Goal: Task Accomplishment & Management: Use online tool/utility

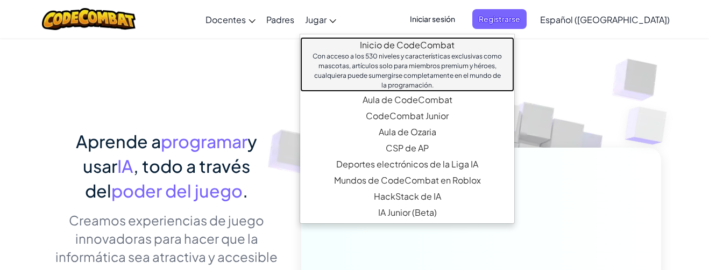
click at [419, 46] on font "Inicio de CodeCombat" at bounding box center [407, 44] width 95 height 11
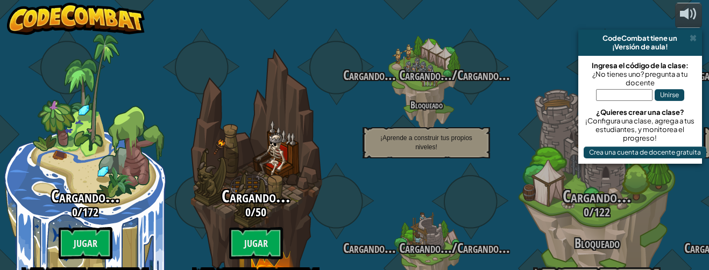
select select "es-419"
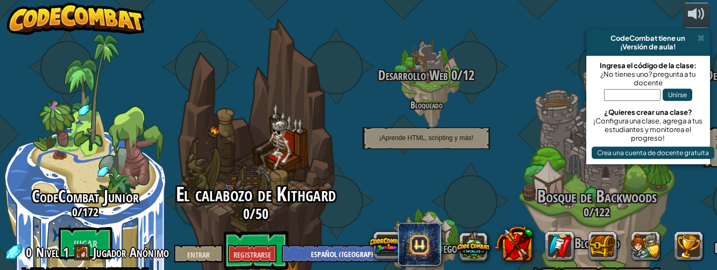
click at [252, 245] on font "Jugar" at bounding box center [255, 253] width 28 height 16
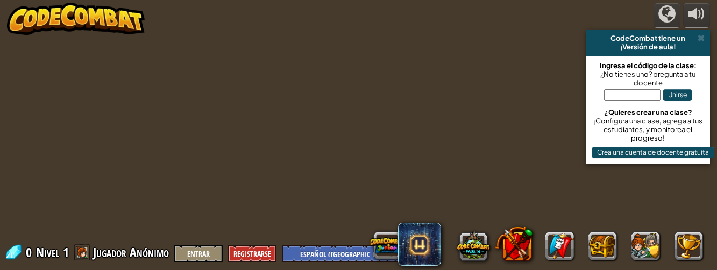
select select "es-419"
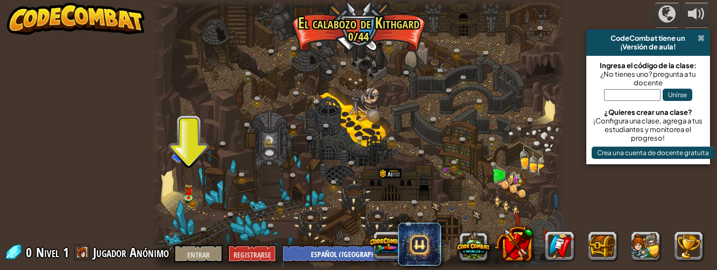
click at [701, 40] on span at bounding box center [700, 38] width 7 height 9
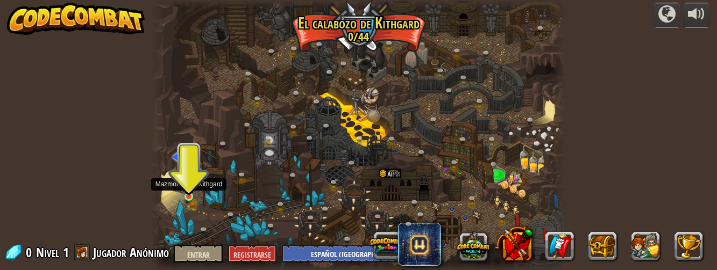
click at [187, 192] on img at bounding box center [188, 188] width 9 height 19
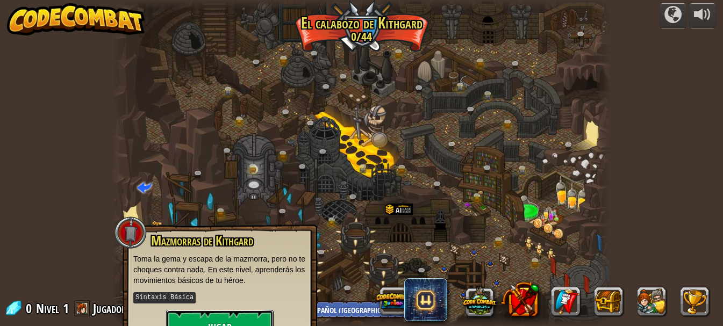
click at [241, 270] on button "Jugar" at bounding box center [220, 326] width 108 height 32
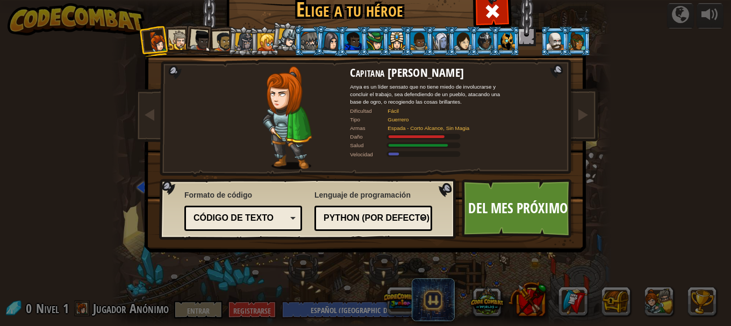
click at [309, 41] on div at bounding box center [309, 40] width 17 height 17
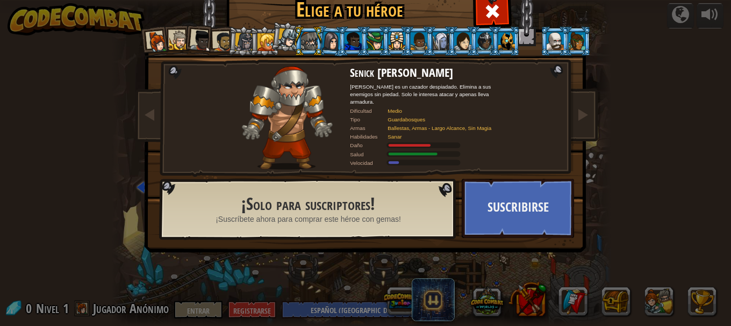
click at [252, 39] on li at bounding box center [264, 41] width 29 height 30
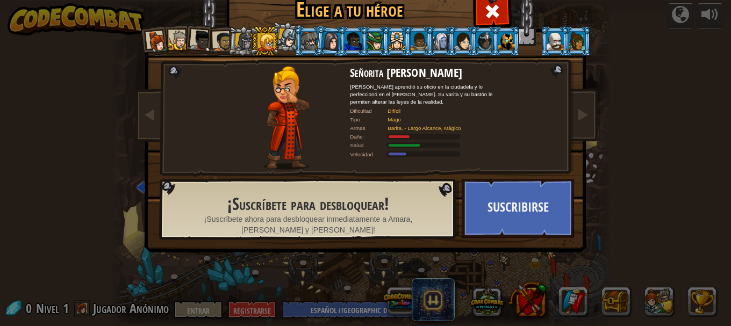
click at [208, 37] on li at bounding box center [199, 40] width 32 height 32
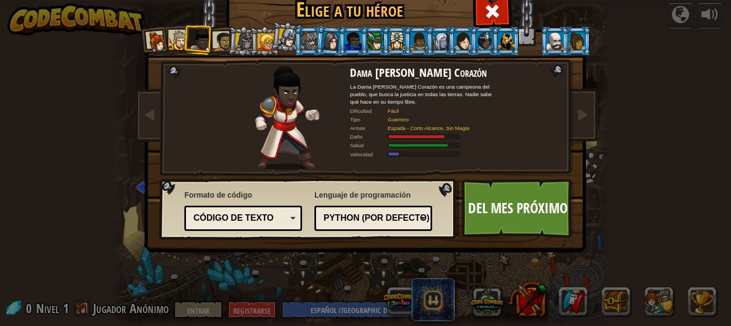
click at [227, 38] on li at bounding box center [242, 41] width 31 height 31
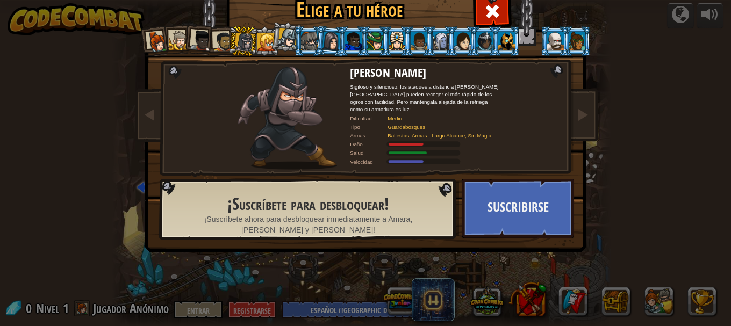
click at [223, 38] on div at bounding box center [223, 42] width 20 height 20
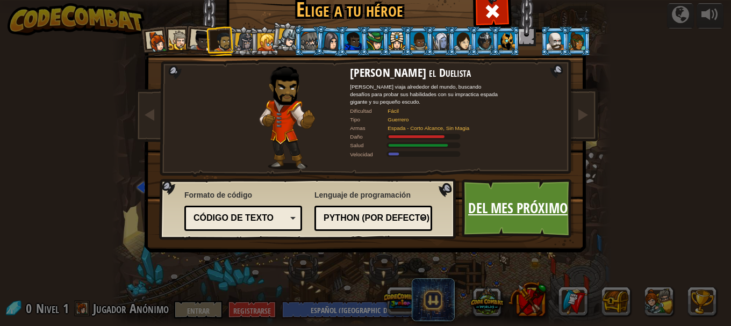
click at [498, 212] on font "Del mes próximo" at bounding box center [517, 207] width 99 height 19
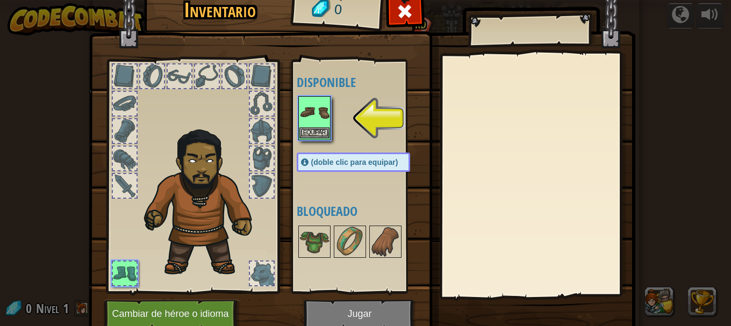
click at [310, 118] on img at bounding box center [314, 112] width 30 height 30
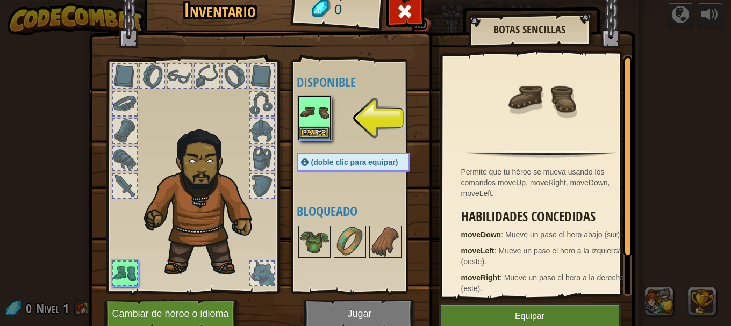
click at [313, 116] on img at bounding box center [314, 112] width 30 height 30
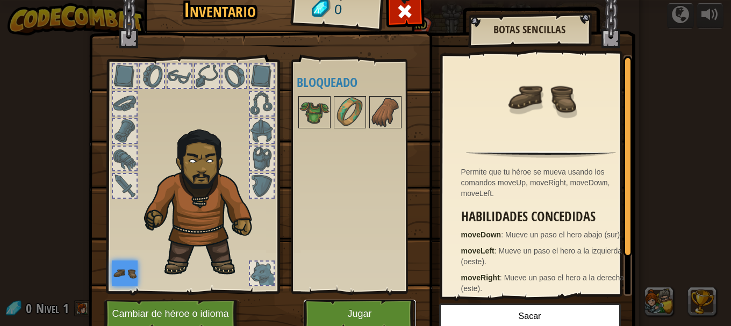
click at [355, 270] on font "Jugar" at bounding box center [359, 314] width 24 height 11
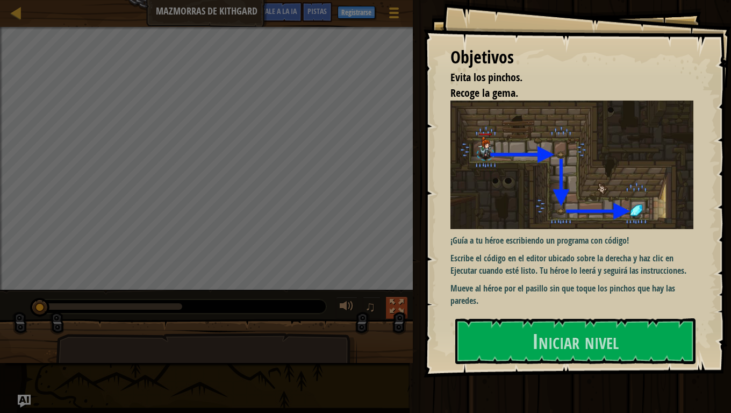
click at [400, 270] on div at bounding box center [397, 306] width 14 height 14
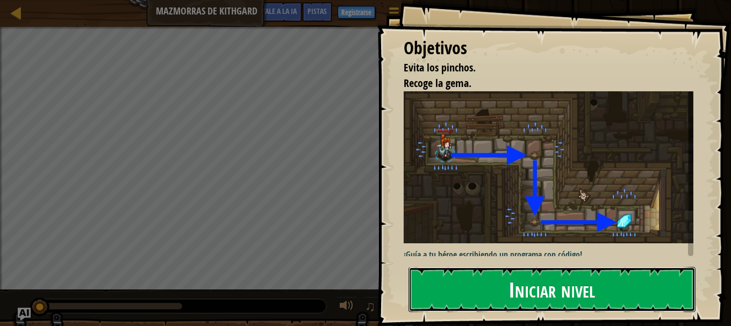
click at [530, 270] on font "Iniciar nivel" at bounding box center [552, 289] width 87 height 29
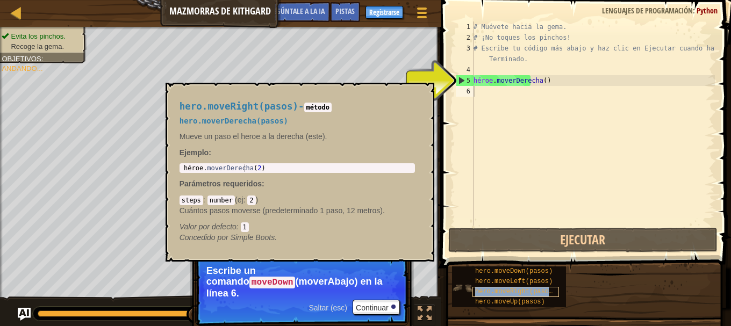
click at [499, 270] on font "hero.moveRight(pasos)" at bounding box center [515, 292] width 81 height 8
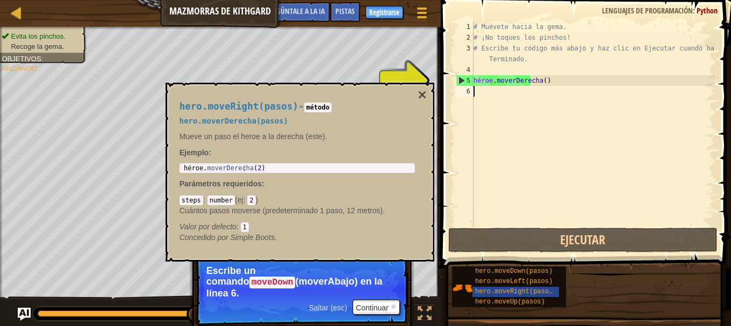
click at [482, 94] on div "# Muévete hacia la gema. # ¡No toques los pinchos! # Escribe tu código más abaj…" at bounding box center [594, 135] width 244 height 226
click at [378, 270] on font "Continuar" at bounding box center [372, 308] width 33 height 9
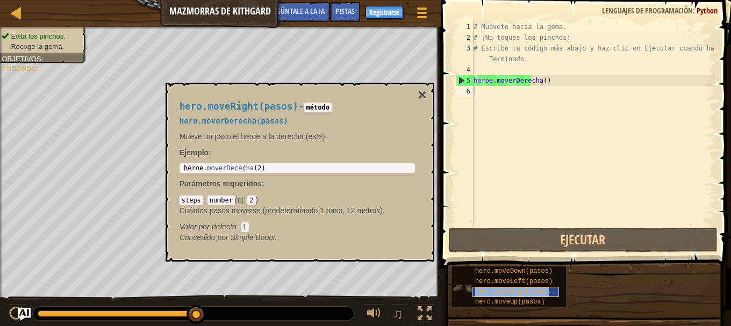
click at [502, 270] on font "hero.moveRight(pasos)" at bounding box center [515, 292] width 81 height 8
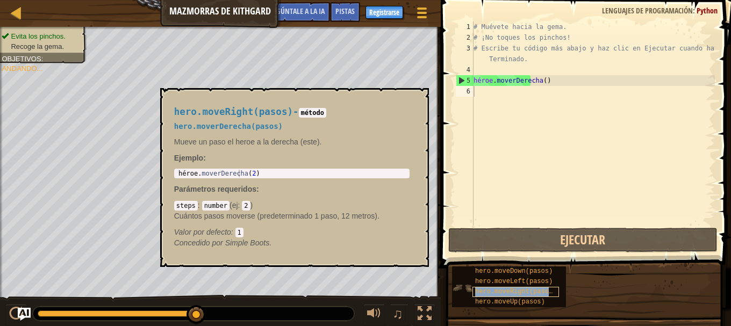
click at [493, 270] on font "hero.moveRight(pasos)" at bounding box center [515, 292] width 81 height 8
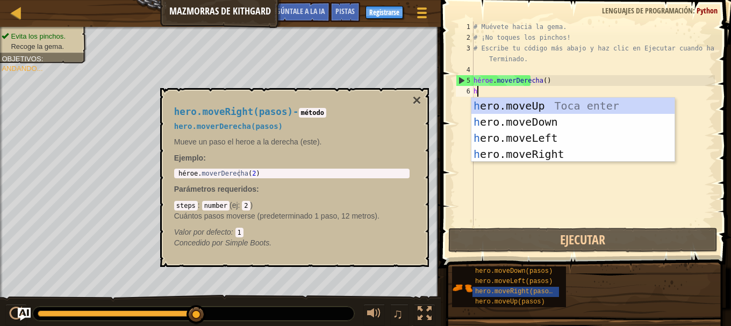
scroll to position [5, 0]
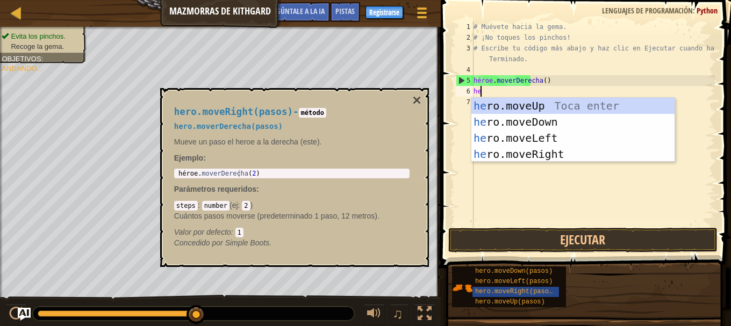
type textarea "her"
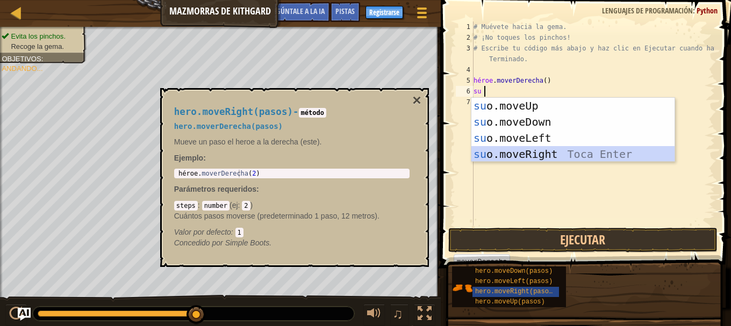
click at [525, 154] on div "su o.moveUp Toca entrar su o.moveDown Toca Enter su o.moveLeft Toca Enter su o.…" at bounding box center [573, 146] width 203 height 97
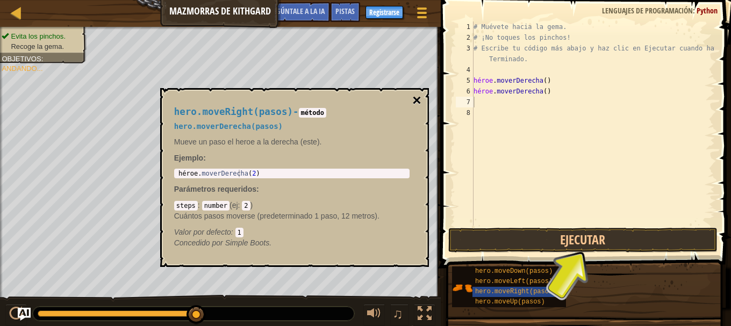
click at [418, 97] on font "×" at bounding box center [416, 100] width 9 height 17
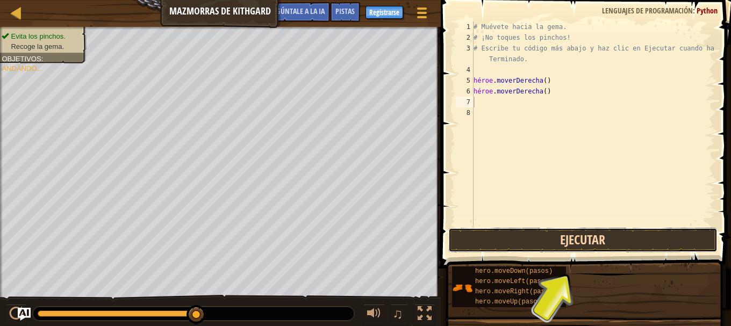
click at [554, 236] on button "Ejecutar" at bounding box center [582, 240] width 269 height 25
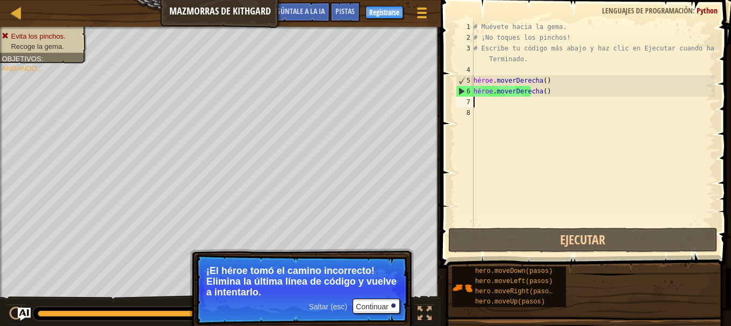
click at [568, 91] on div "# Muévete hacia la gema. # ¡No toques los pinchos! # Escribe tu código más abaj…" at bounding box center [594, 135] width 244 height 226
click at [544, 89] on div "# Muévete hacia la gema. # ¡No toques los pinchos! # Escribe tu código más abaj…" at bounding box center [594, 135] width 244 height 226
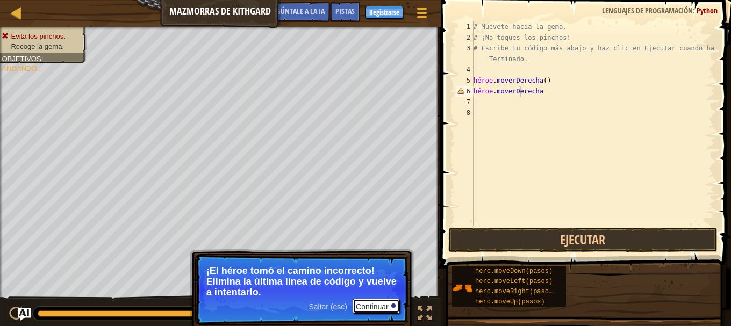
click at [377, 270] on font "Continuar" at bounding box center [372, 307] width 33 height 9
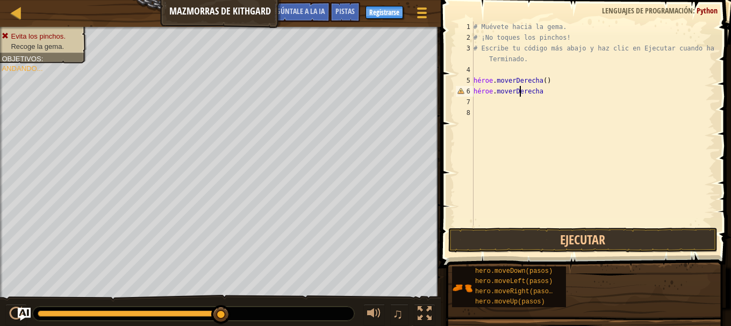
click at [528, 89] on div "# Muévete hacia la gema. # ¡No toques los pinchos! # Escribe tu código más abaj…" at bounding box center [594, 135] width 244 height 226
click at [517, 89] on div "# Muévete hacia la gema. # ¡No toques los pinchos! # Escribe tu código más abaj…" at bounding box center [594, 135] width 244 height 226
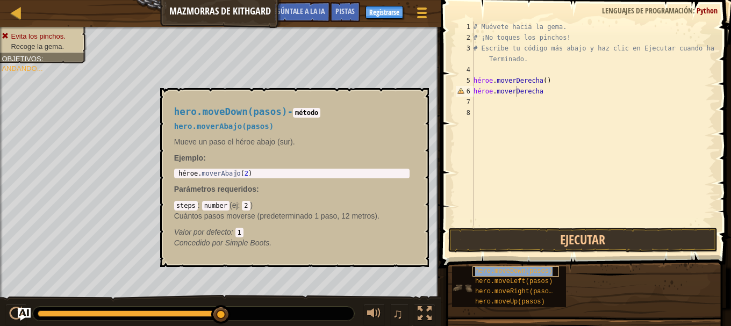
click at [510, 269] on font "hero.moveDown(pasos)" at bounding box center [513, 272] width 77 height 8
click at [524, 93] on div "# Muévete hacia la gema. # ¡No toques los pinchos! # Escribe tu código más abaj…" at bounding box center [594, 135] width 244 height 226
click at [548, 87] on div "# Muévete hacia la gema. # ¡No toques los pinchos! # Escribe tu código más abaj…" at bounding box center [594, 135] width 244 height 226
click at [545, 92] on div "# Muévete hacia la gema. # ¡No toques los pinchos! # Escribe tu código más abaj…" at bounding box center [594, 135] width 244 height 226
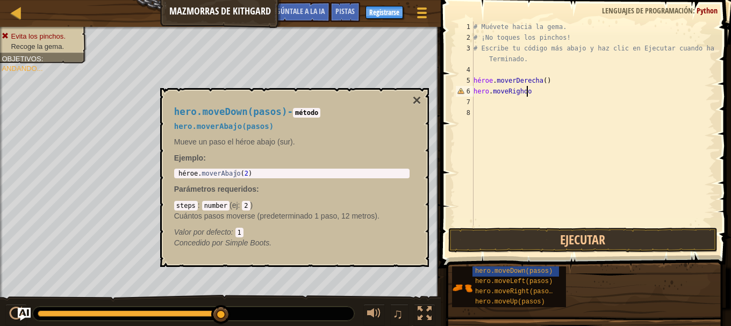
scroll to position [5, 4]
type textarea "hero.moveRighdo"
click at [419, 95] on font "×" at bounding box center [416, 100] width 9 height 17
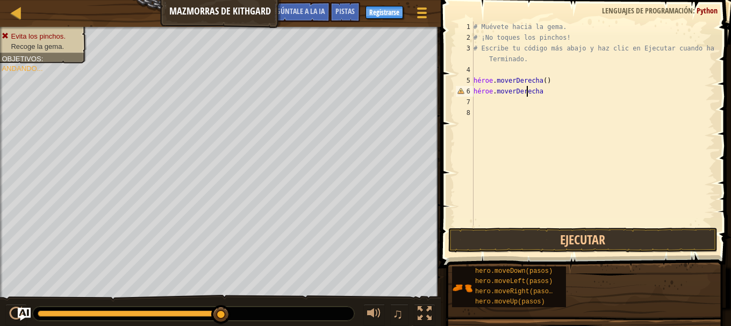
drag, startPoint x: 547, startPoint y: 88, endPoint x: 503, endPoint y: 128, distance: 59.8
click at [503, 128] on div "# Muévete hacia la gema. # ¡No toques los pinchos! # Escribe tu código más abaj…" at bounding box center [594, 135] width 244 height 226
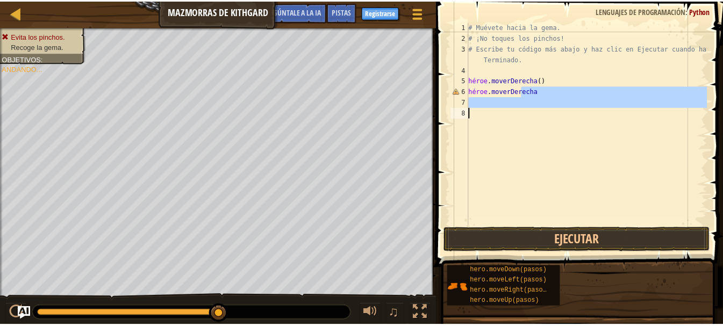
scroll to position [5, 0]
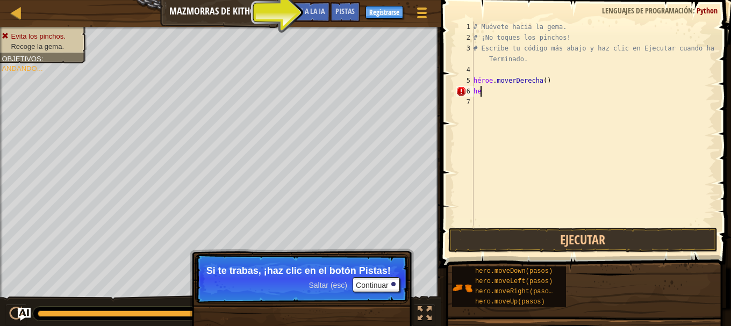
type textarea "h"
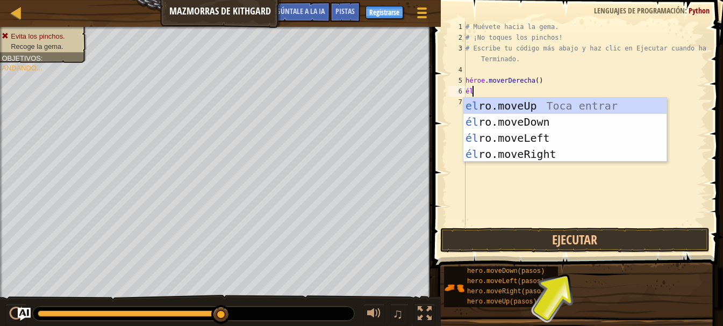
type textarea "h"
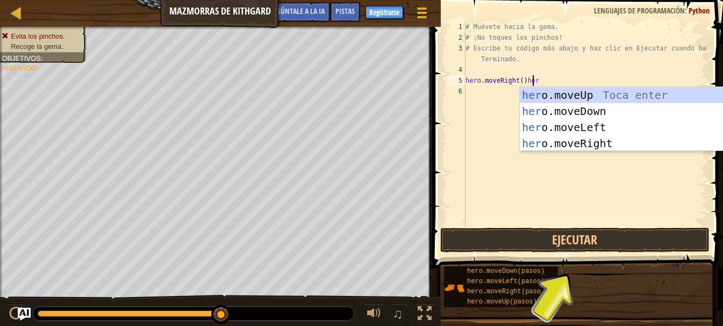
type textarea "hero.moveRight()her"
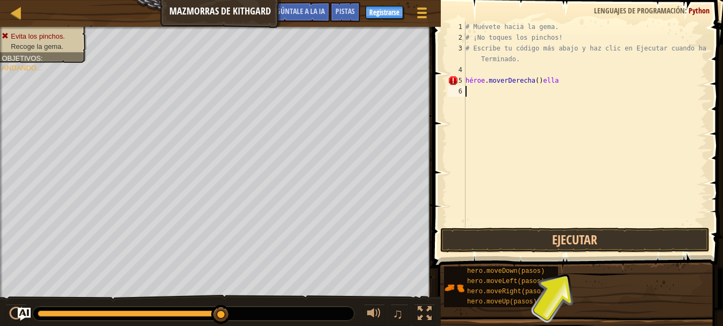
click at [474, 92] on div "# Muévete hacia la gema. # ¡No toques los pinchos! # Escribe tu código más abaj…" at bounding box center [585, 135] width 244 height 226
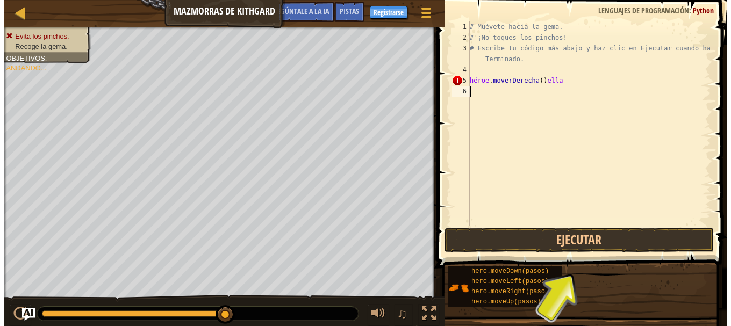
scroll to position [5, 0]
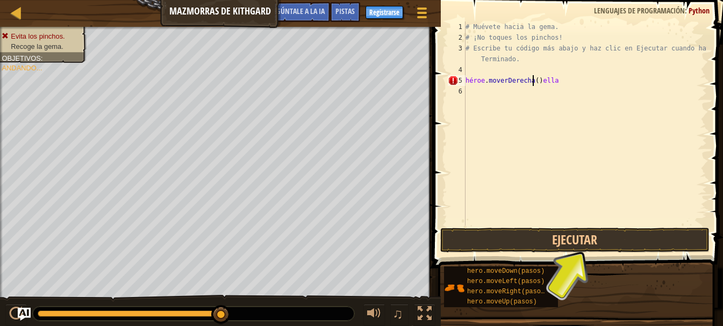
click at [575, 81] on div "# Muévete hacia la gema. # ¡No toques los pinchos! # Escribe tu código más abaj…" at bounding box center [585, 135] width 244 height 226
type textarea "hero.moveRight()her"
click at [580, 81] on div "# Muévete hacia la gema. # ¡No toques los pinchos! # Escribe tu código más abaj…" at bounding box center [585, 135] width 244 height 226
click at [482, 90] on div "# Muévete hacia la gema. # ¡No toques los pinchos! # Escribe tu código más abaj…" at bounding box center [585, 135] width 244 height 226
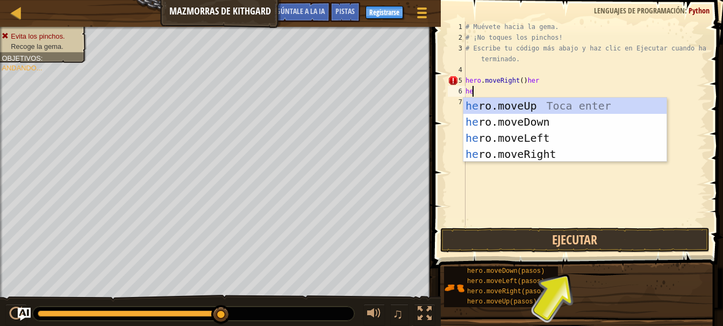
type textarea "her"
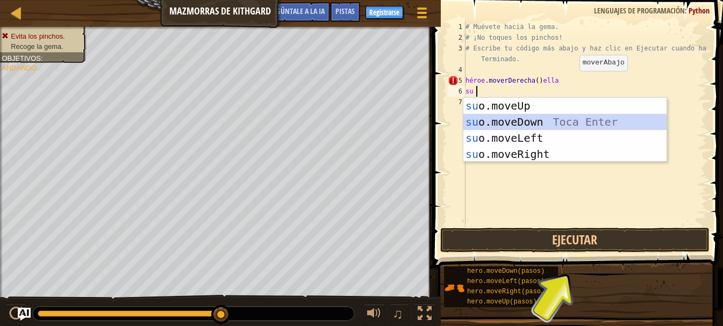
click at [516, 124] on div "su o.moveUp Toca entrar su o.moveDown Toca Enter su o.moveLeft Toca Enter su o.…" at bounding box center [564, 146] width 203 height 97
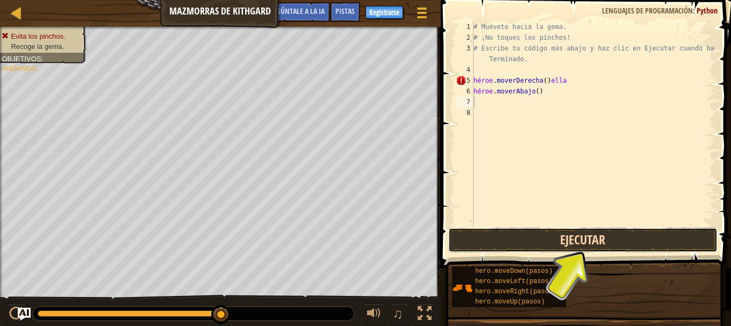
click at [551, 239] on button "Ejecutar" at bounding box center [582, 240] width 269 height 25
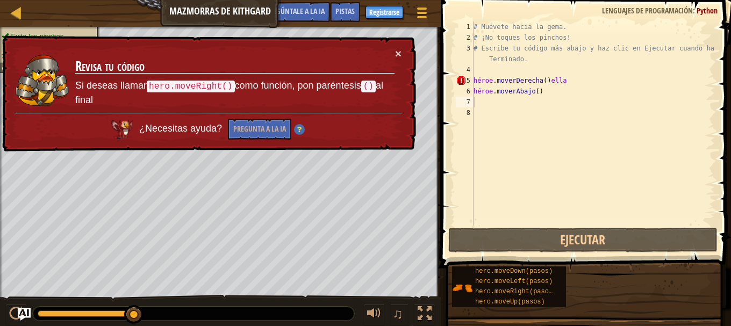
click at [403, 53] on div "× Revisa tu código Si deseas llamar hero.moveRight() como función, pon paréntes…" at bounding box center [208, 93] width 416 height 117
click at [398, 51] on font "×" at bounding box center [398, 53] width 6 height 12
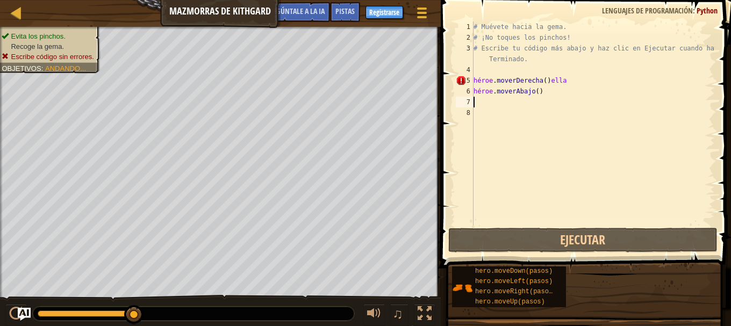
click at [580, 82] on div "# Muévete hacia la gema. # ¡No toques los pinchos! # Escribe tu código más abaj…" at bounding box center [594, 135] width 244 height 226
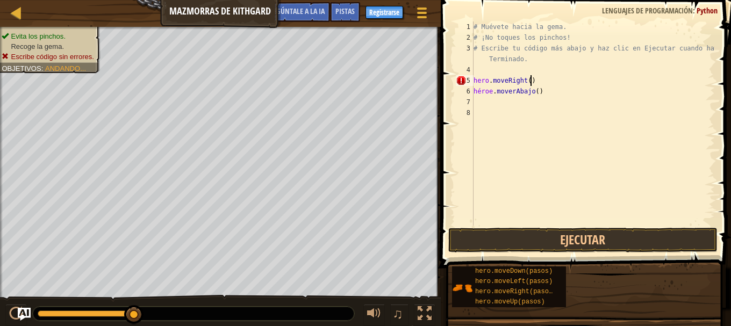
type textarea "hero.moveRight()"
click at [528, 233] on button "Ejecutar" at bounding box center [582, 240] width 269 height 25
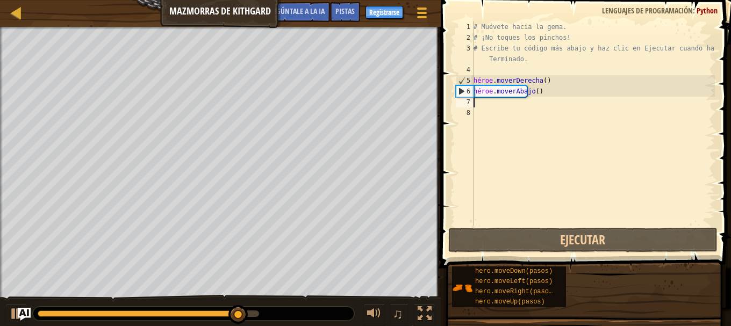
click at [485, 106] on div "# Muévete hacia la gema. # ¡No toques los pinchos! # Escribe tu código más abaj…" at bounding box center [594, 135] width 244 height 226
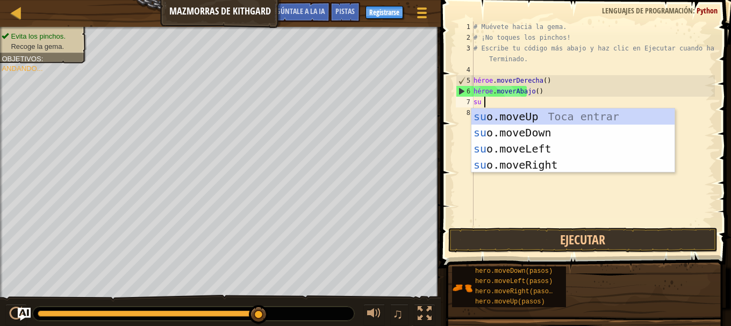
type textarea "hero"
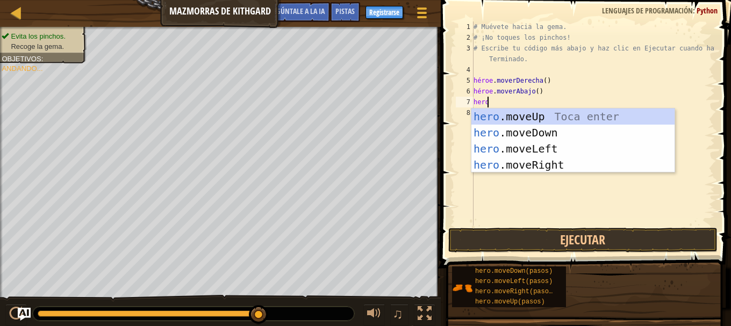
scroll to position [5, 1]
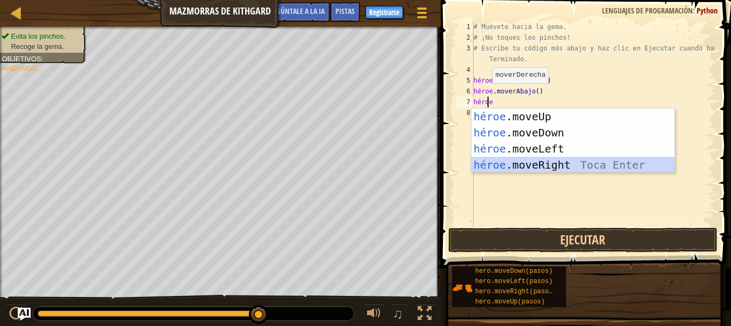
click at [529, 163] on div "héroe .moveUp Toca enter héroe .moveDown Toca Enter héroe .moveLeft [PERSON_NAM…" at bounding box center [573, 157] width 203 height 97
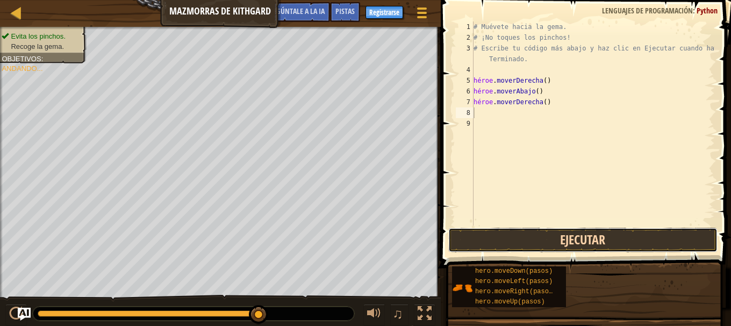
click at [574, 235] on button "Ejecutar" at bounding box center [582, 240] width 269 height 25
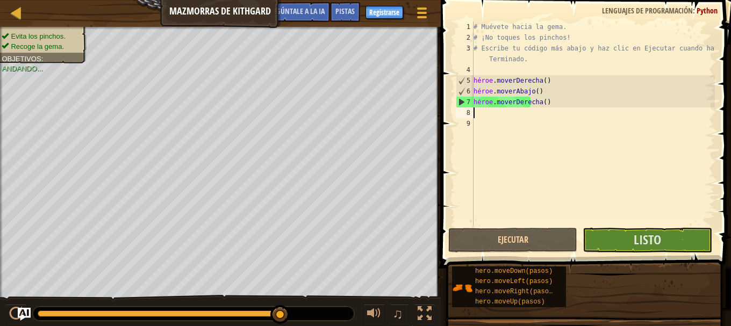
click at [485, 115] on div "# Muévete hacia la gema. # ¡No toques los pinchos! # Escribe tu código más abaj…" at bounding box center [594, 135] width 244 height 226
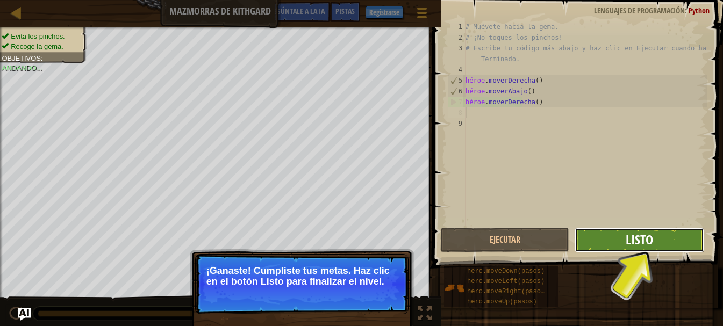
click at [626, 241] on font "Listo" at bounding box center [639, 239] width 27 height 17
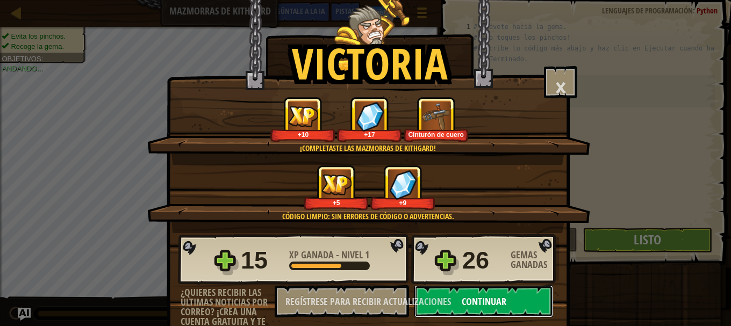
click at [462, 270] on font "Continuar" at bounding box center [484, 301] width 45 height 13
select select "es-419"
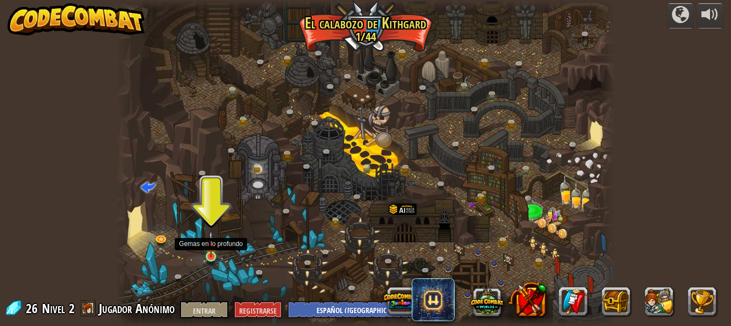
click at [211, 252] on img at bounding box center [210, 244] width 11 height 26
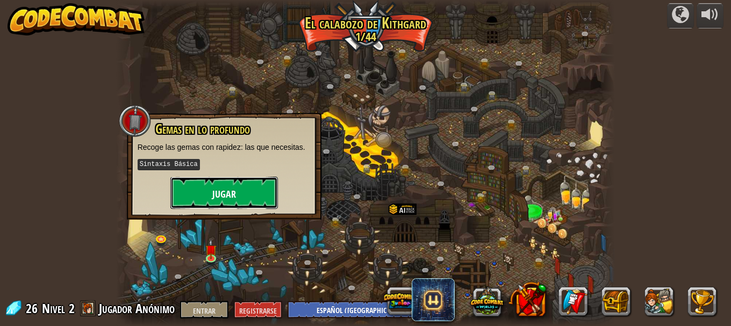
click at [229, 190] on font "Jugar" at bounding box center [224, 194] width 24 height 13
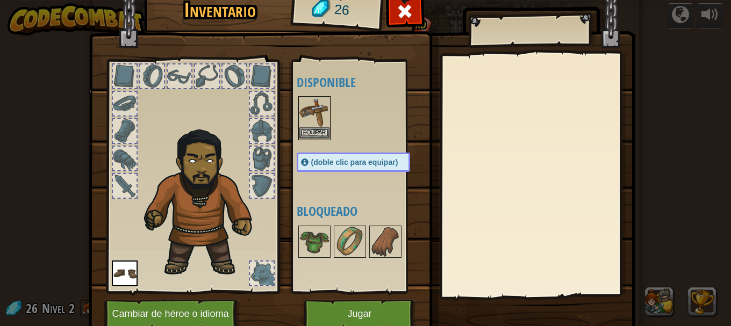
click at [312, 121] on img at bounding box center [314, 112] width 30 height 30
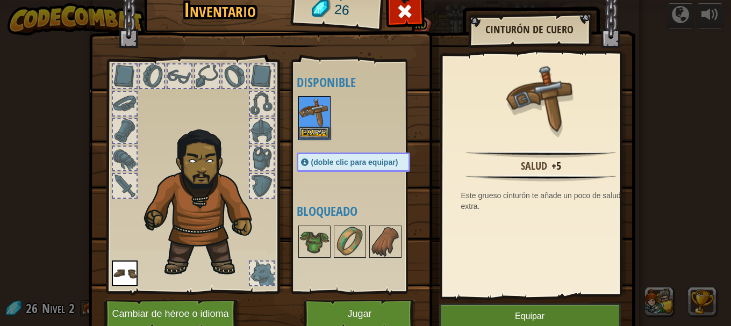
click at [312, 121] on img at bounding box center [314, 112] width 30 height 30
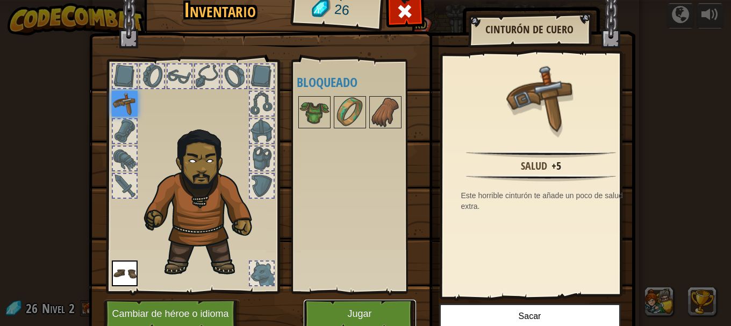
click at [351, 270] on button "Jugar" at bounding box center [360, 315] width 112 height 30
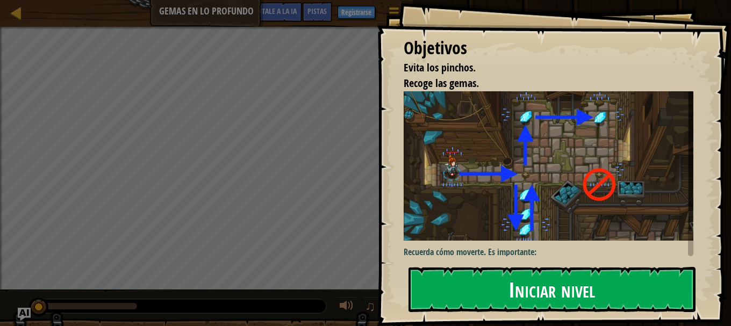
click at [510, 270] on font "Iniciar nivel" at bounding box center [552, 289] width 87 height 29
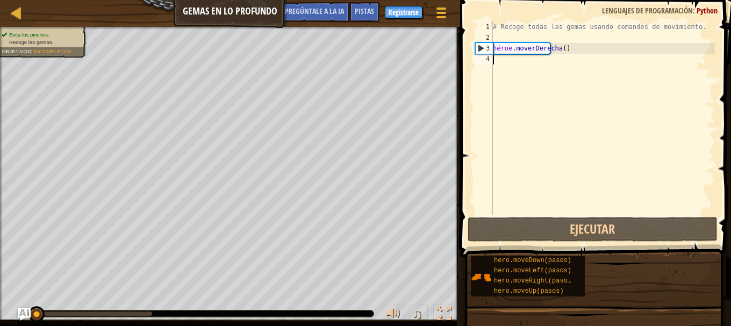
click at [511, 60] on div "# Recoge todas las gemas usando comandos de movimiento. héroe . moverDerecha ( )" at bounding box center [603, 129] width 224 height 215
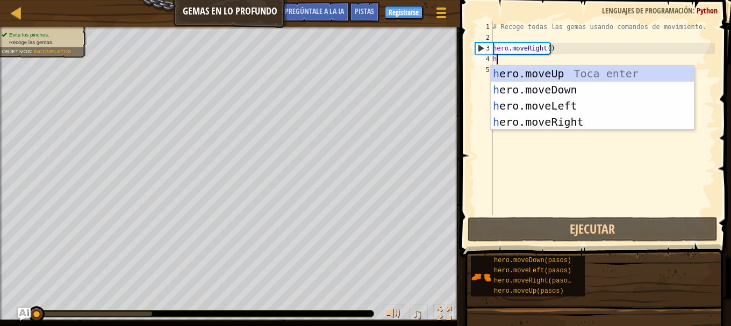
scroll to position [5, 0]
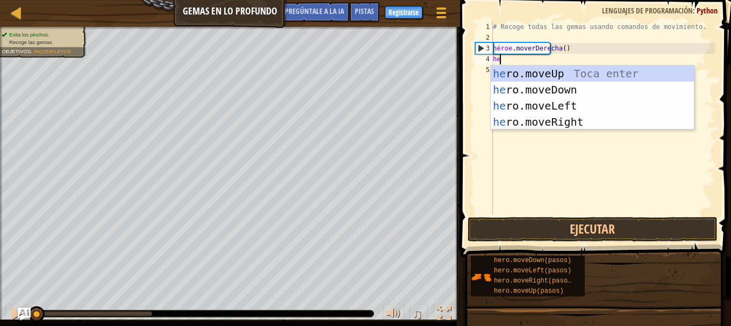
type textarea "her"
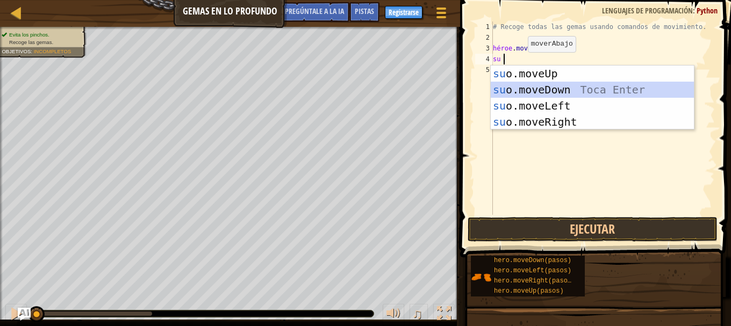
click at [543, 91] on div "su o.moveUp Toca entrar su o.moveDown Toca Enter su o.moveLeft Toca Enter su o.…" at bounding box center [592, 114] width 203 height 97
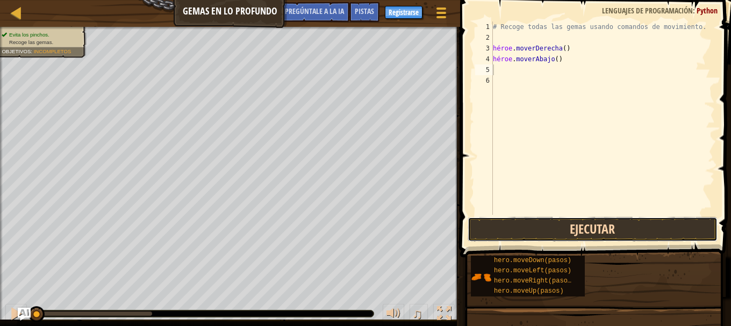
click at [582, 226] on button "Ejecutar" at bounding box center [593, 229] width 251 height 25
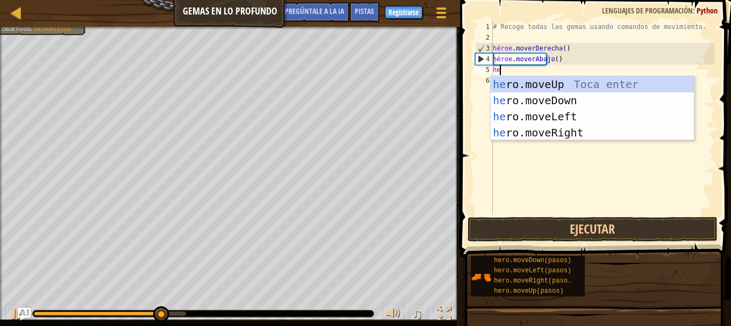
type textarea "her"
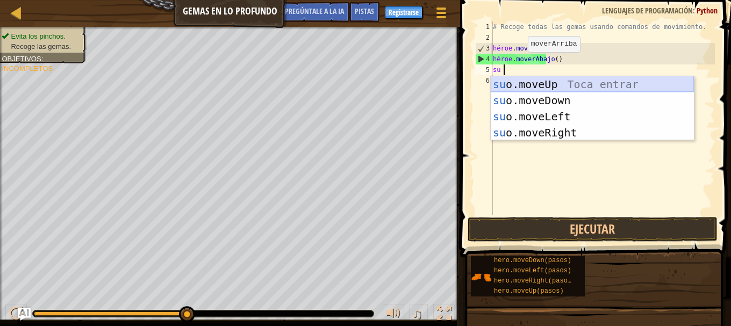
click at [533, 89] on div "su o.moveUp Toca entrar su o.moveDown Toca Enter su o.moveLeft Toca Enter su o.…" at bounding box center [592, 124] width 203 height 97
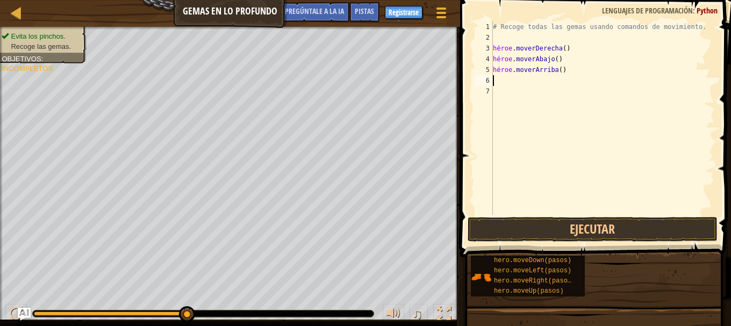
click at [512, 78] on div "# Recoge todas las gemas usando comandos de movimiento. héroe . moverDerecha ( …" at bounding box center [603, 129] width 224 height 215
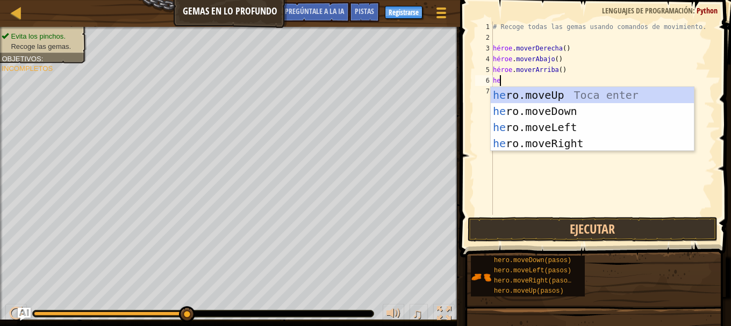
type textarea "her"
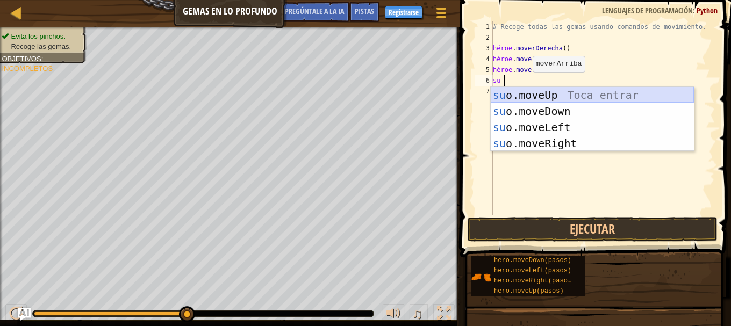
click at [531, 94] on div "su o.moveUp Toca entrar su o.moveDown Toca Enter su o.moveLeft Toca Enter su o.…" at bounding box center [592, 135] width 203 height 97
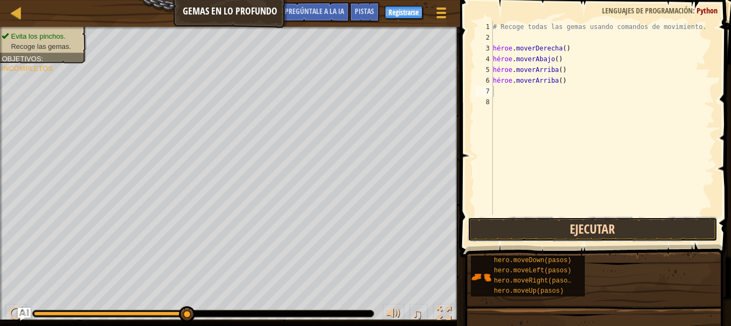
click at [559, 222] on button "Ejecutar" at bounding box center [593, 229] width 251 height 25
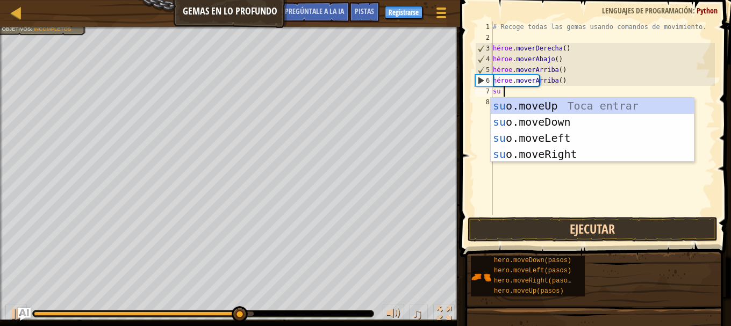
type textarea "hero"
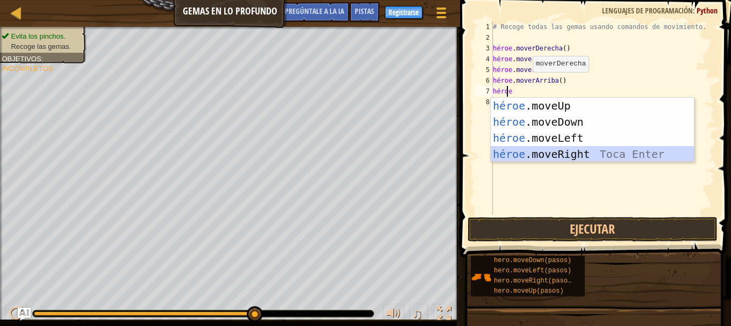
click at [567, 153] on div "héroe .moveUp Toca enter héroe .moveDown Toca Enter héroe .moveLeft [PERSON_NAM…" at bounding box center [592, 146] width 203 height 97
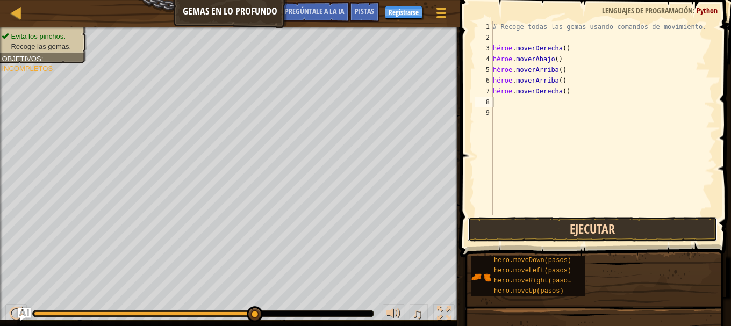
click at [583, 230] on button "Ejecutar" at bounding box center [593, 229] width 251 height 25
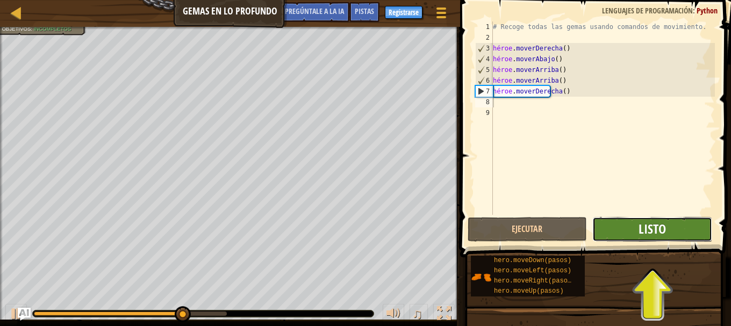
click at [642, 228] on font "Listo" at bounding box center [652, 228] width 27 height 17
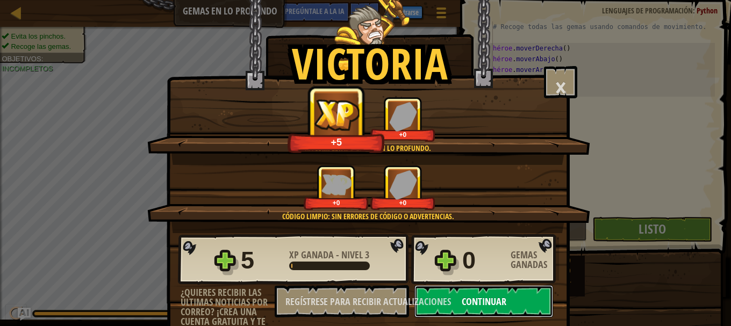
click at [462, 270] on font "Continuar" at bounding box center [484, 301] width 45 height 13
select select "es-419"
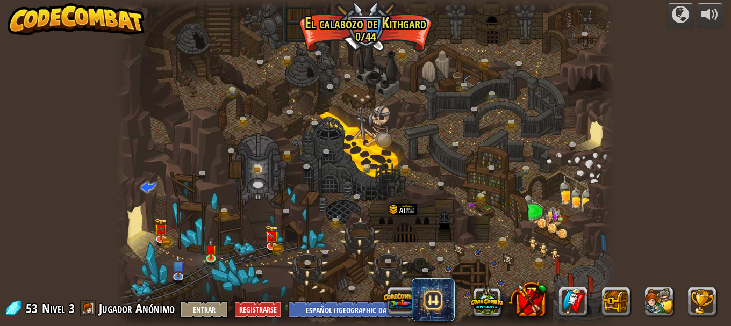
select select "es-419"
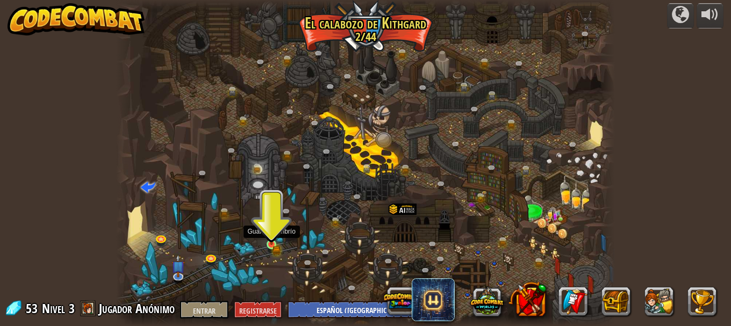
click at [271, 240] on img at bounding box center [271, 232] width 11 height 25
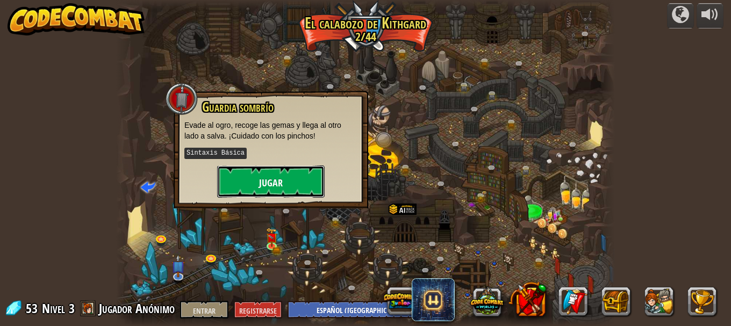
click at [272, 180] on font "Jugar" at bounding box center [271, 182] width 24 height 13
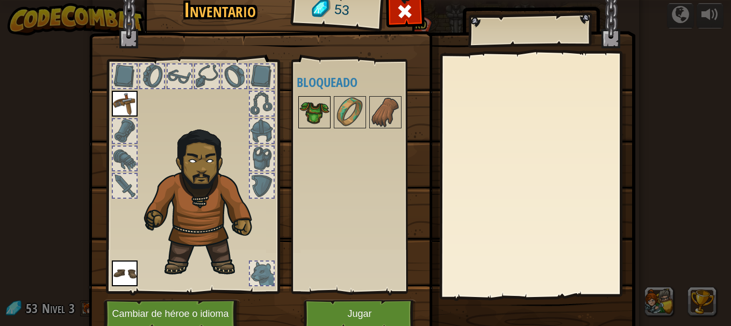
click at [312, 113] on img at bounding box center [314, 112] width 30 height 30
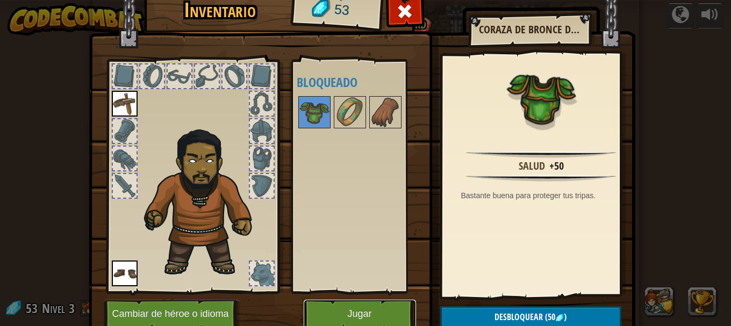
click at [359, 270] on font "Jugar" at bounding box center [359, 314] width 24 height 11
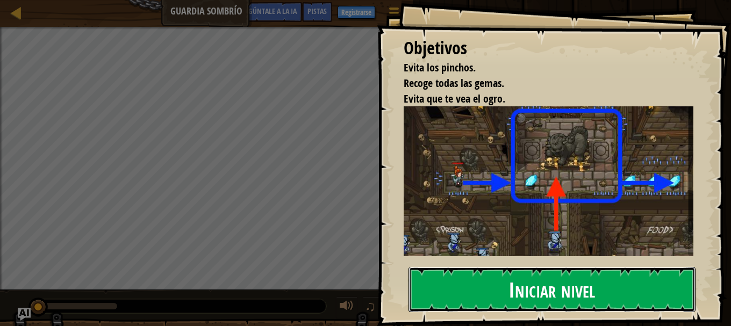
click at [553, 270] on font "Iniciar nivel" at bounding box center [552, 289] width 87 height 29
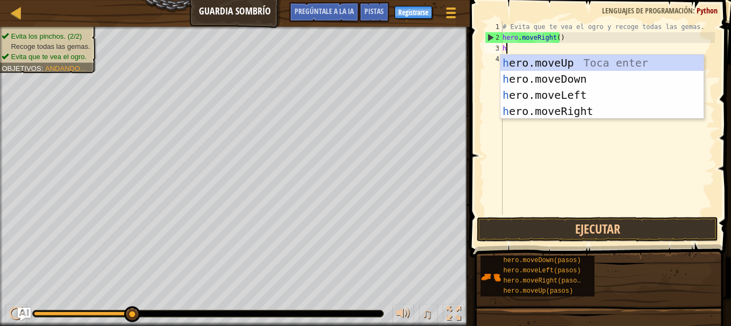
scroll to position [5, 0]
type textarea "he"
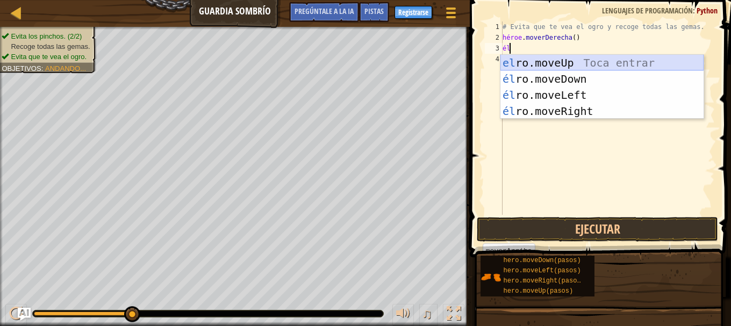
click at [546, 63] on div "el ro.moveUp Toca entrar él ro.moveDown Toca Enter él ro.moveLeft [PERSON_NAME]…" at bounding box center [602, 103] width 203 height 97
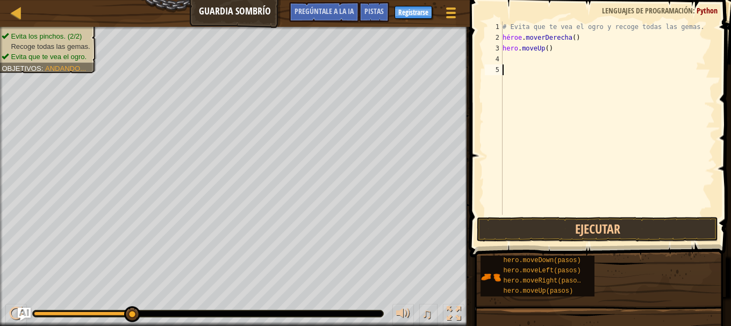
click at [529, 67] on div "# Evita que te vea el ogro y recoge todas las gemas. héroe . moverDerecha ( ) h…" at bounding box center [608, 129] width 215 height 215
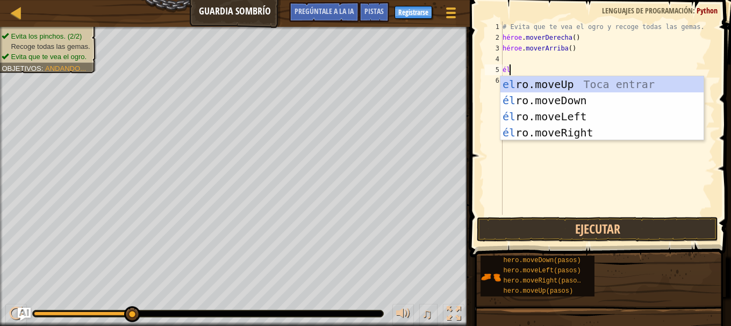
type textarea "her"
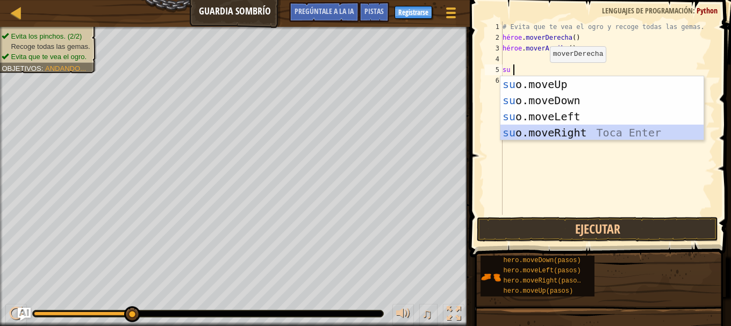
click at [546, 126] on div "su o.moveUp Toca entrar su o.moveDown Toca Enter su o.moveLeft Toca Enter su o.…" at bounding box center [602, 124] width 203 height 97
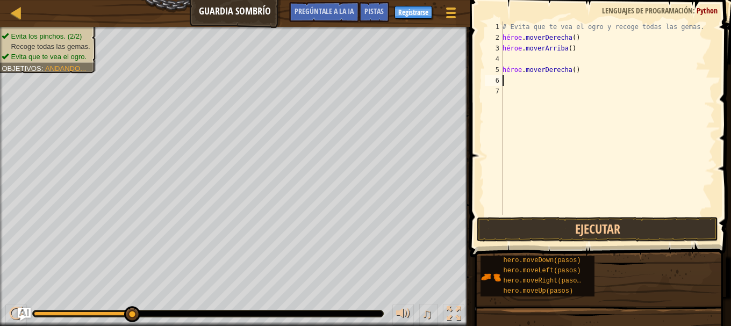
click at [515, 81] on div "# Evita que te vea el ogro y recoge todas las gemas. héroe . moverDerecha ( ) h…" at bounding box center [608, 129] width 215 height 215
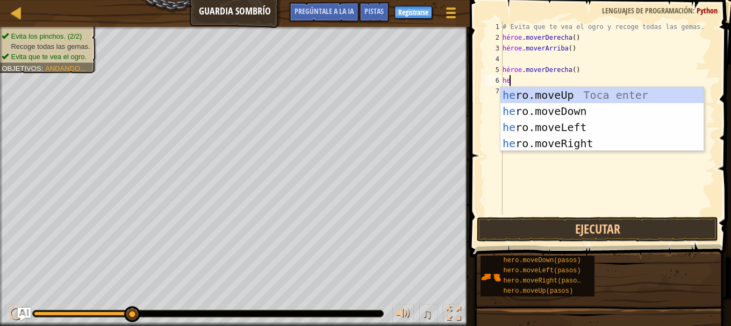
type textarea "her"
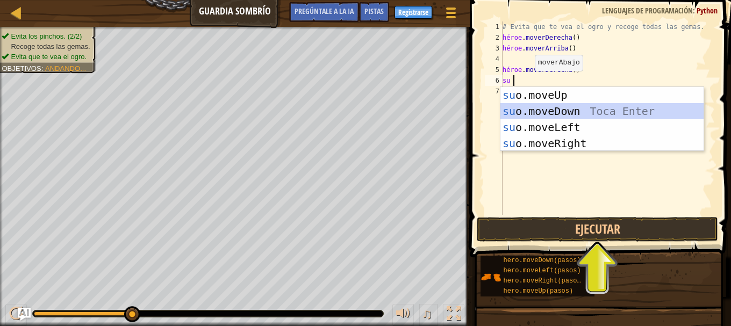
click at [551, 108] on div "su o.moveUp Toca entrar su o.moveDown Toca Enter su o.moveLeft Toca Enter su o.…" at bounding box center [602, 135] width 203 height 97
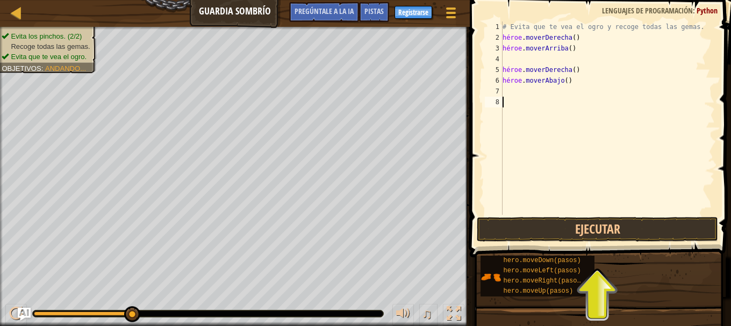
click at [531, 99] on div "# Evita que te vea el ogro y recoge todas las gemas. héroe . moverDerecha ( ) h…" at bounding box center [608, 129] width 215 height 215
click at [515, 92] on div "# Evita que te vea el ogro y recoge todas las gemas. héroe . moverDerecha ( ) h…" at bounding box center [608, 129] width 215 height 215
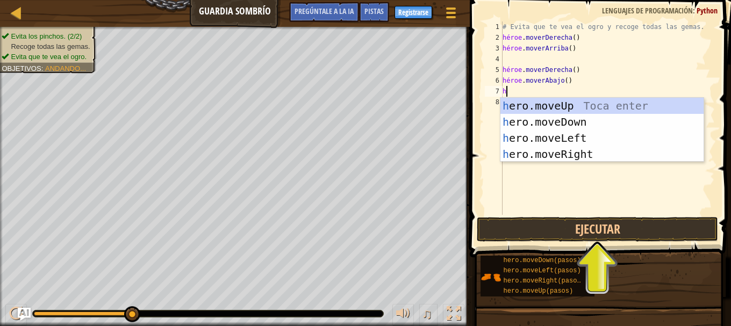
type textarea "her"
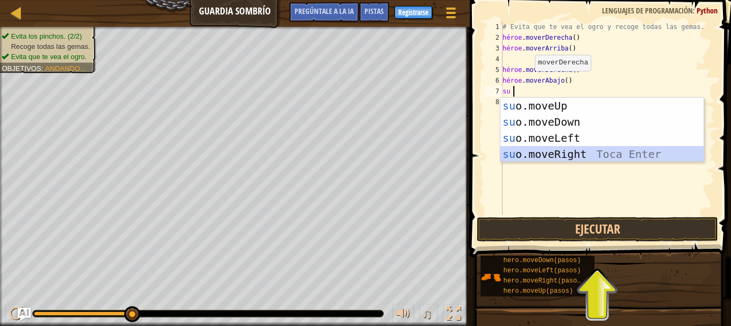
click at [544, 151] on div "su o.moveUp Toca entrar su o.moveDown Toca Enter su o.moveLeft Toca Enter su o.…" at bounding box center [602, 146] width 203 height 97
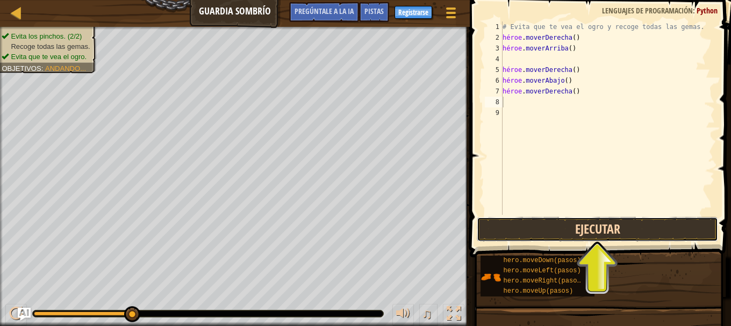
click at [571, 234] on button "Ejecutar" at bounding box center [597, 229] width 241 height 25
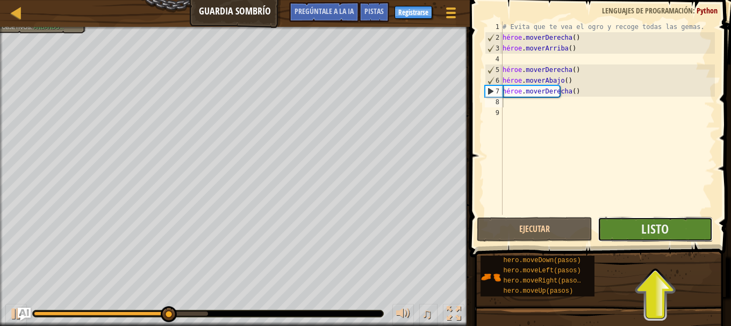
click at [630, 232] on button "Listo" at bounding box center [655, 229] width 115 height 25
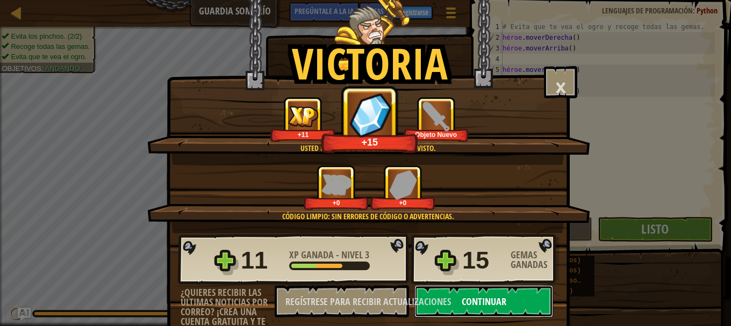
click at [488, 270] on font "Continuar" at bounding box center [484, 301] width 45 height 13
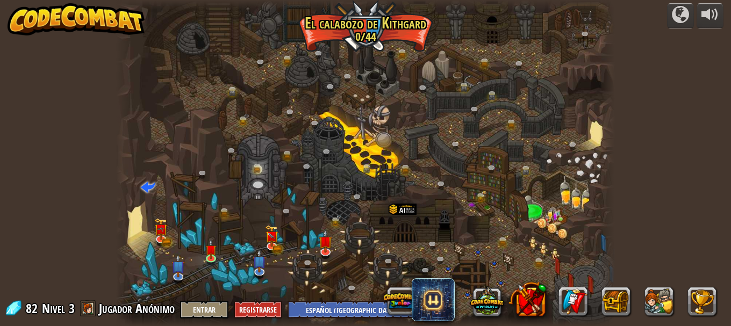
select select "es-419"
